Goal: Use online tool/utility: Use online tool/utility

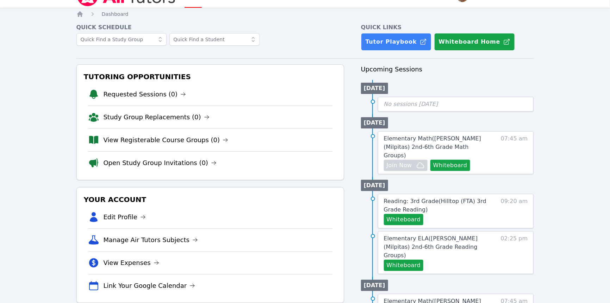
scroll to position [32, 0]
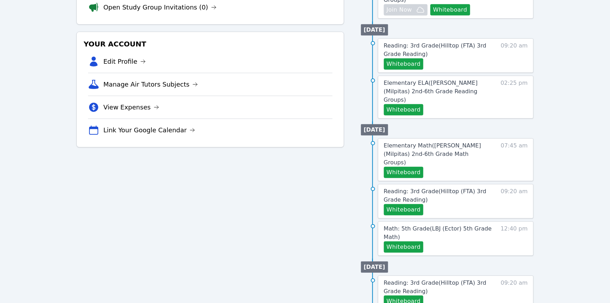
scroll to position [172, 0]
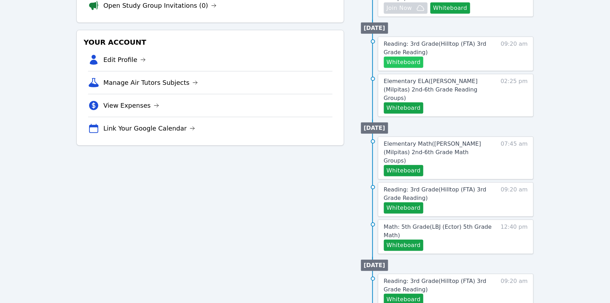
click at [422, 68] on button "Whiteboard" at bounding box center [404, 62] width 40 height 11
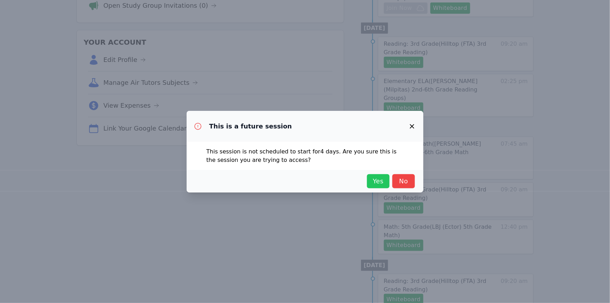
click at [386, 186] on span "Yes" at bounding box center [379, 182] width 16 height 10
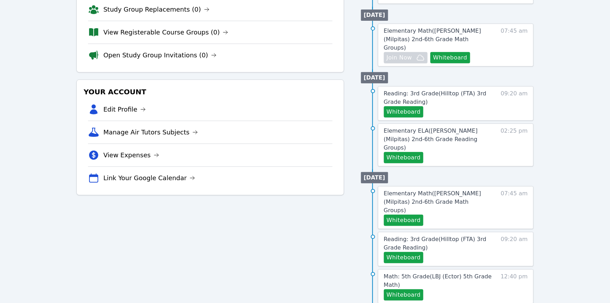
scroll to position [177, 0]
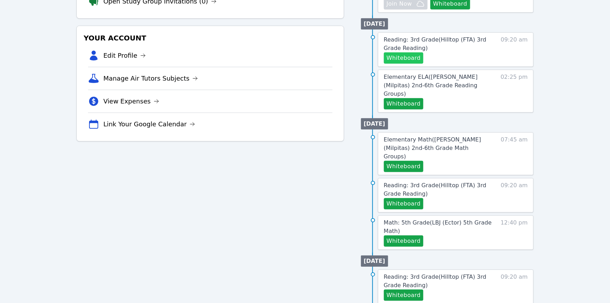
click at [424, 64] on button "Whiteboard" at bounding box center [404, 58] width 40 height 11
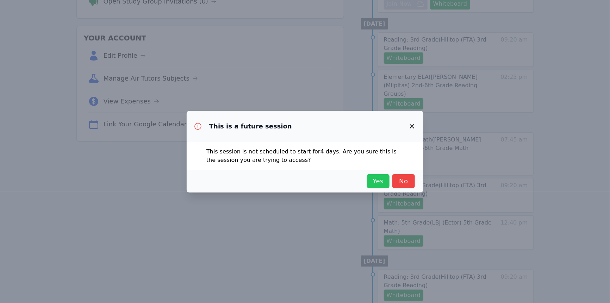
click at [386, 186] on span "Yes" at bounding box center [379, 182] width 16 height 10
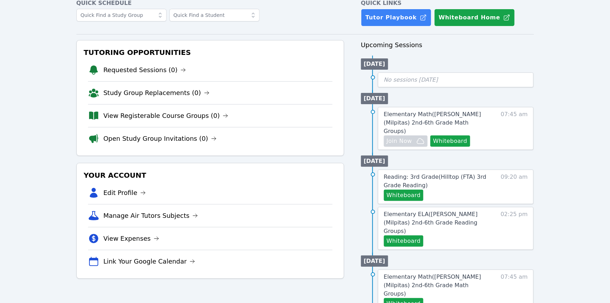
scroll to position [36, 0]
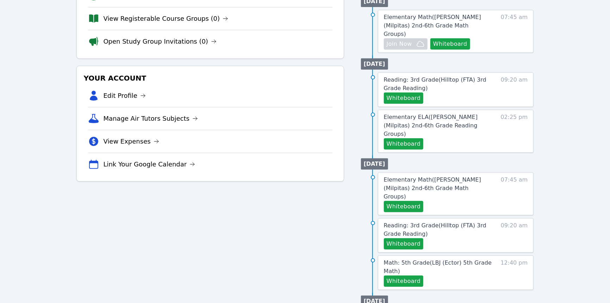
scroll to position [139, 0]
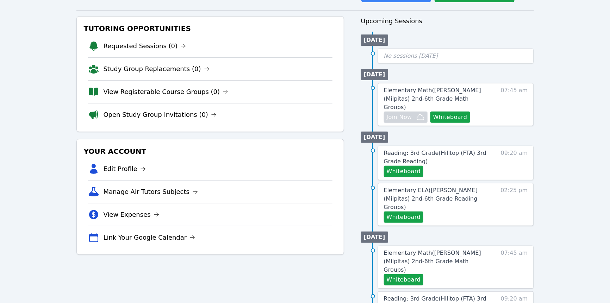
scroll to position [63, 0]
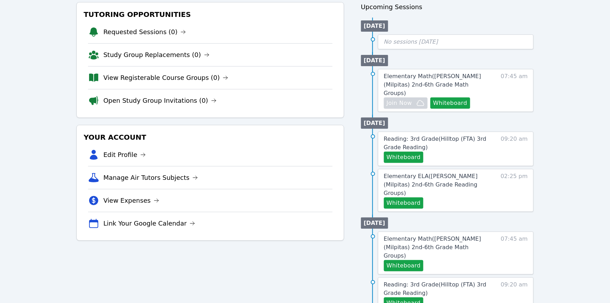
scroll to position [82, 0]
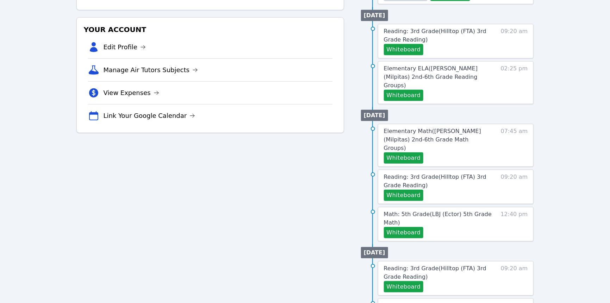
scroll to position [188, 0]
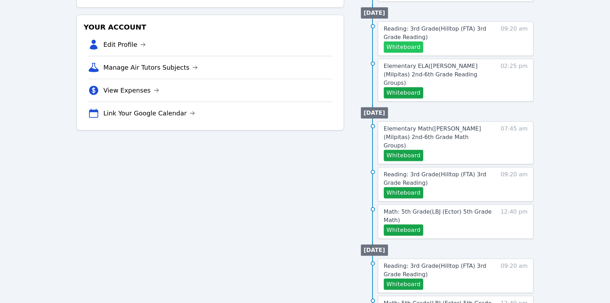
click at [407, 53] on button "Whiteboard" at bounding box center [404, 47] width 40 height 11
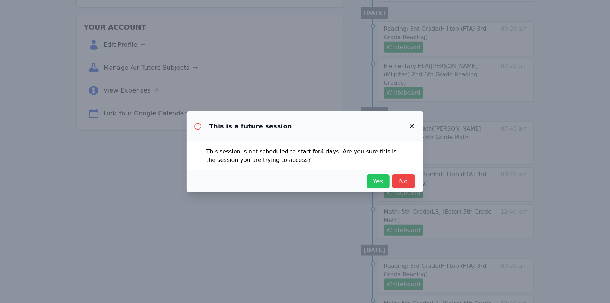
click at [386, 186] on span "Yes" at bounding box center [379, 182] width 16 height 10
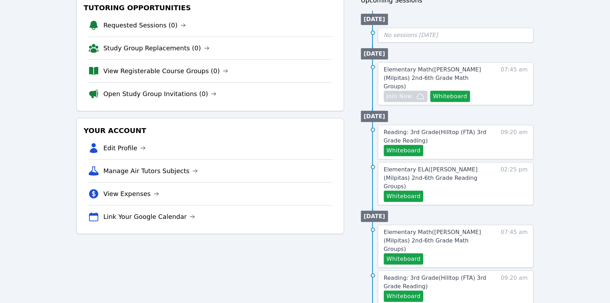
scroll to position [115, 0]
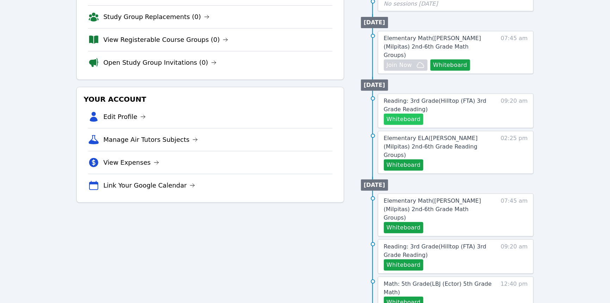
click at [414, 125] on button "Whiteboard" at bounding box center [404, 119] width 40 height 11
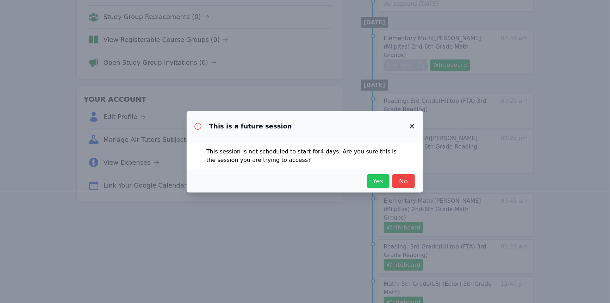
click at [386, 189] on button "Yes" at bounding box center [378, 181] width 23 height 14
